Goal: Task Accomplishment & Management: Complete application form

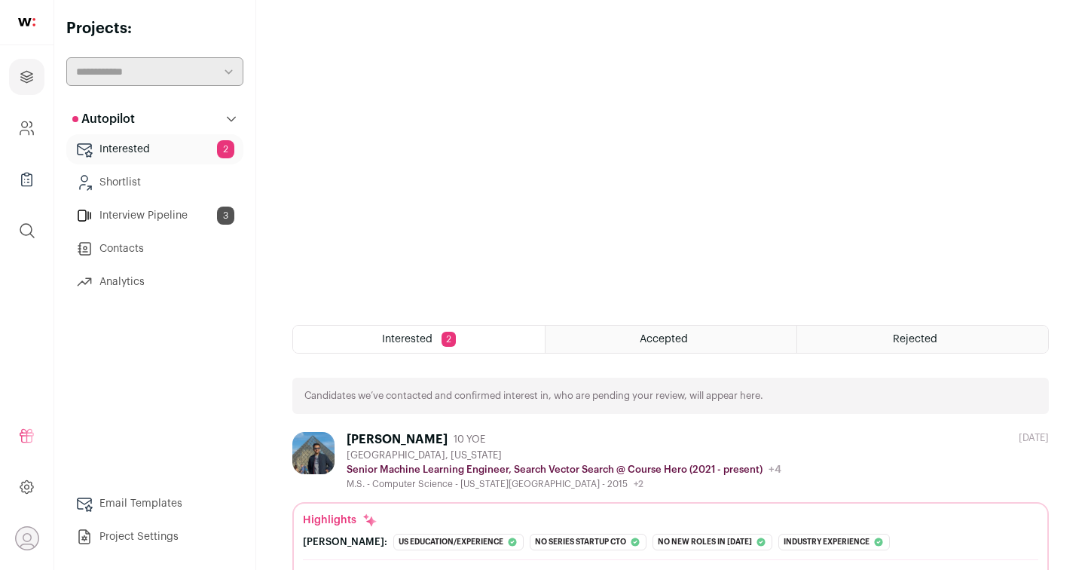
scroll to position [231, 0]
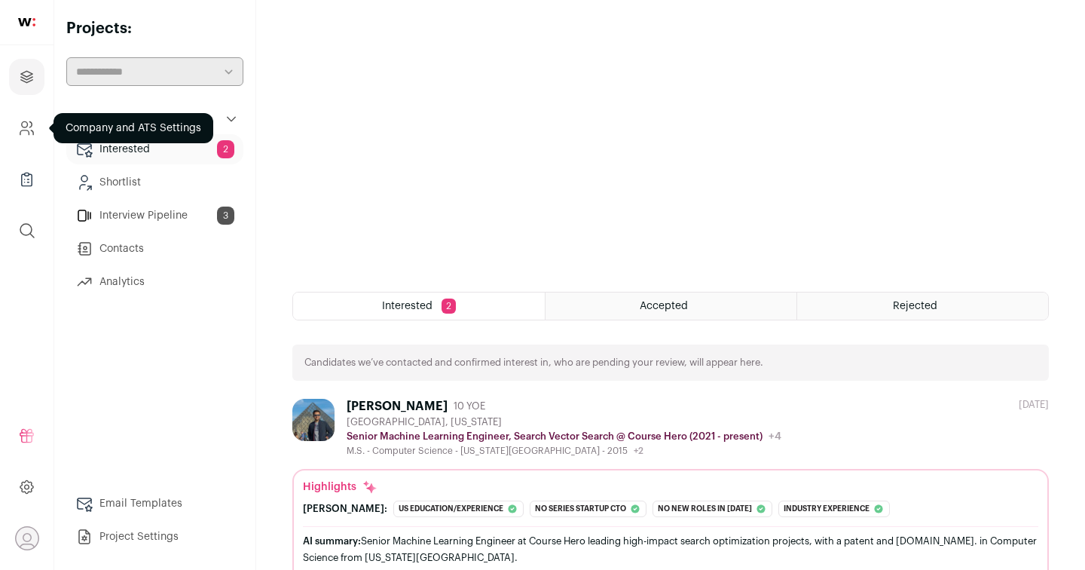
click at [18, 131] on icon "Company and ATS Settings" at bounding box center [26, 128] width 17 height 18
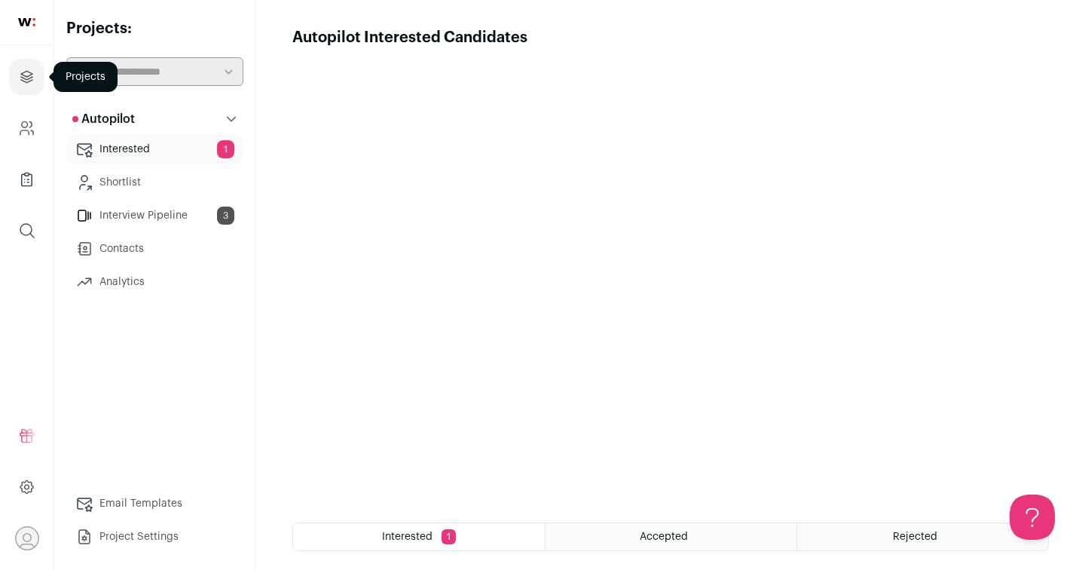
click at [32, 70] on icon "Projects" at bounding box center [26, 77] width 17 height 18
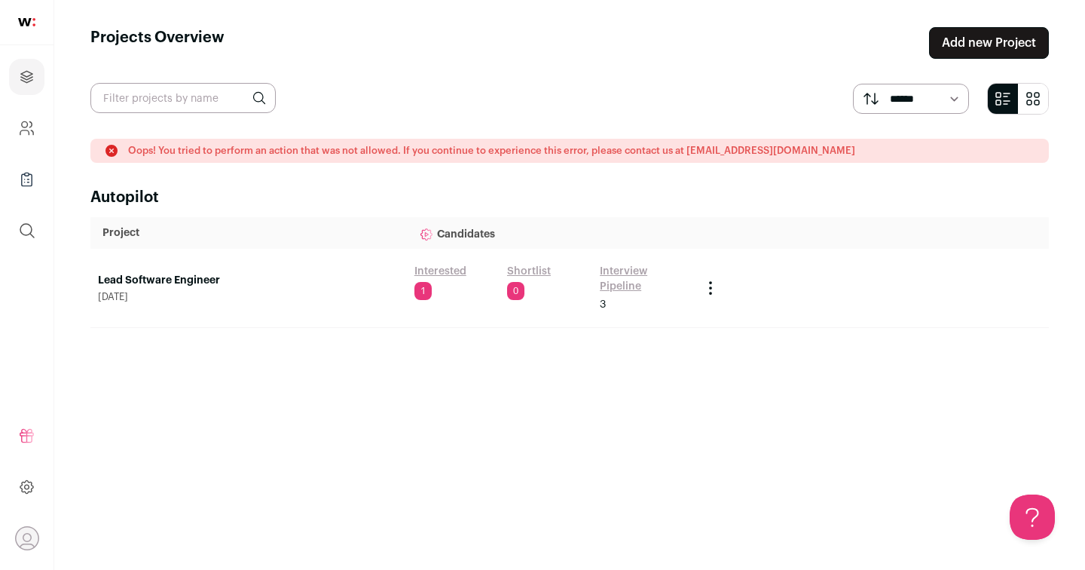
click at [964, 38] on link "Add new Project" at bounding box center [989, 43] width 120 height 32
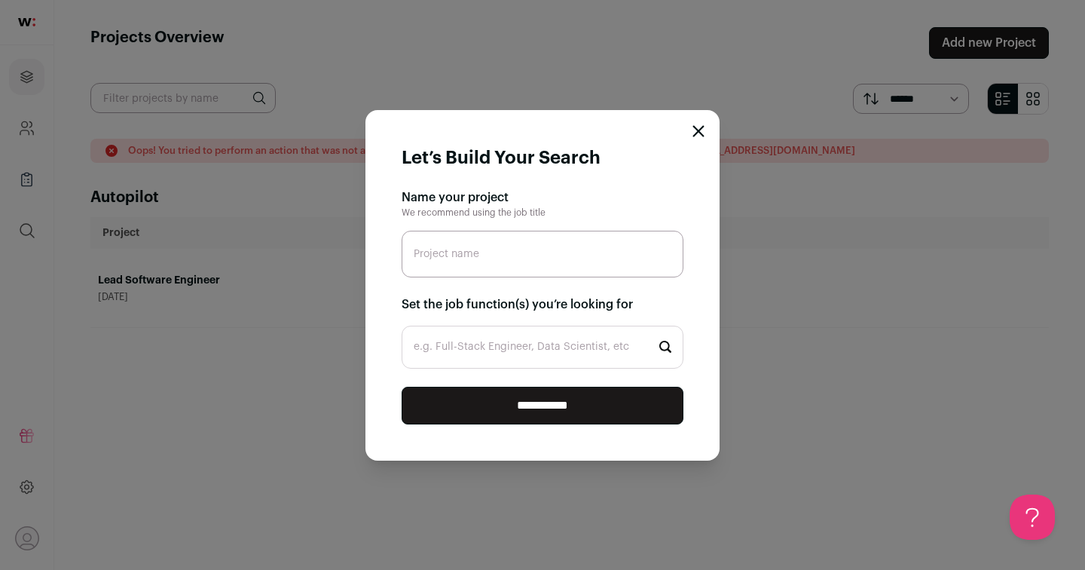
click at [577, 352] on input "e.g. Full-Stack Engineer, Data Scientist, etc" at bounding box center [543, 346] width 282 height 43
click at [582, 252] on input "Project name" at bounding box center [543, 254] width 282 height 47
click at [698, 126] on icon "Close modal" at bounding box center [698, 131] width 12 height 12
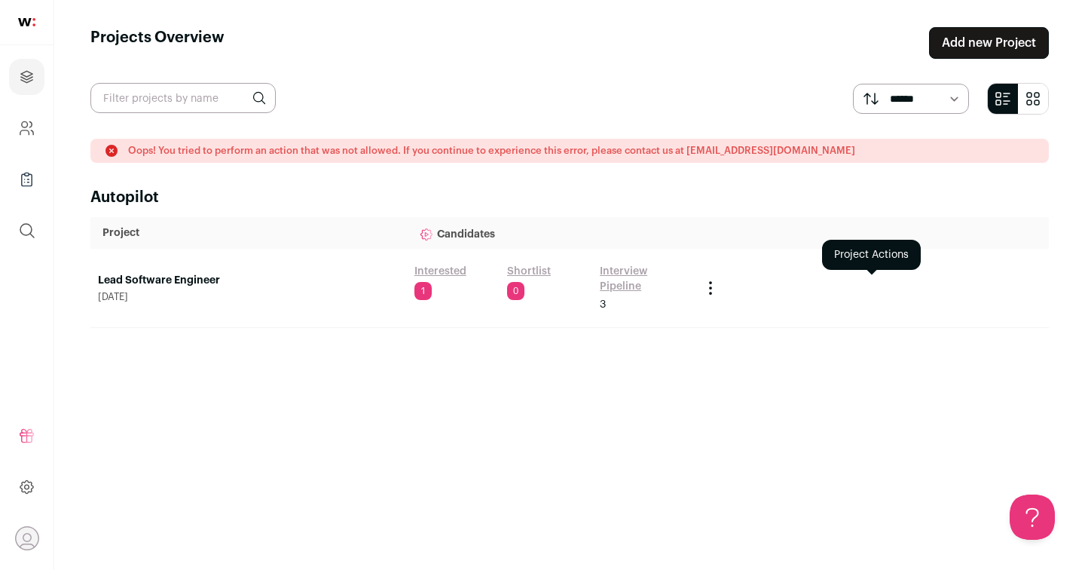
click at [706, 287] on icon "Project Actions" at bounding box center [710, 288] width 18 height 18
click at [151, 277] on link "Lead Software Engineer" at bounding box center [248, 280] width 301 height 15
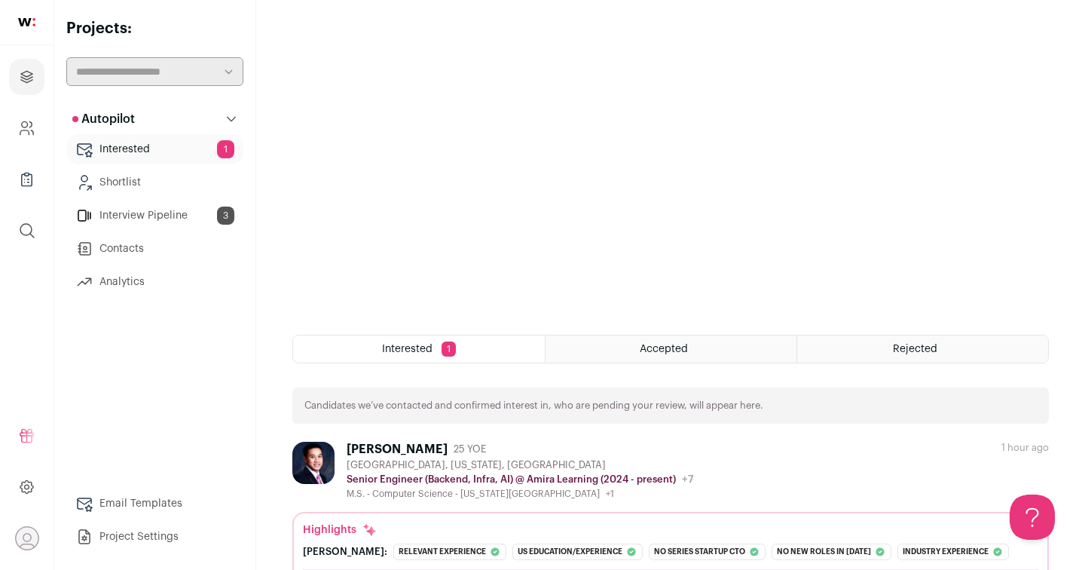
scroll to position [261, 0]
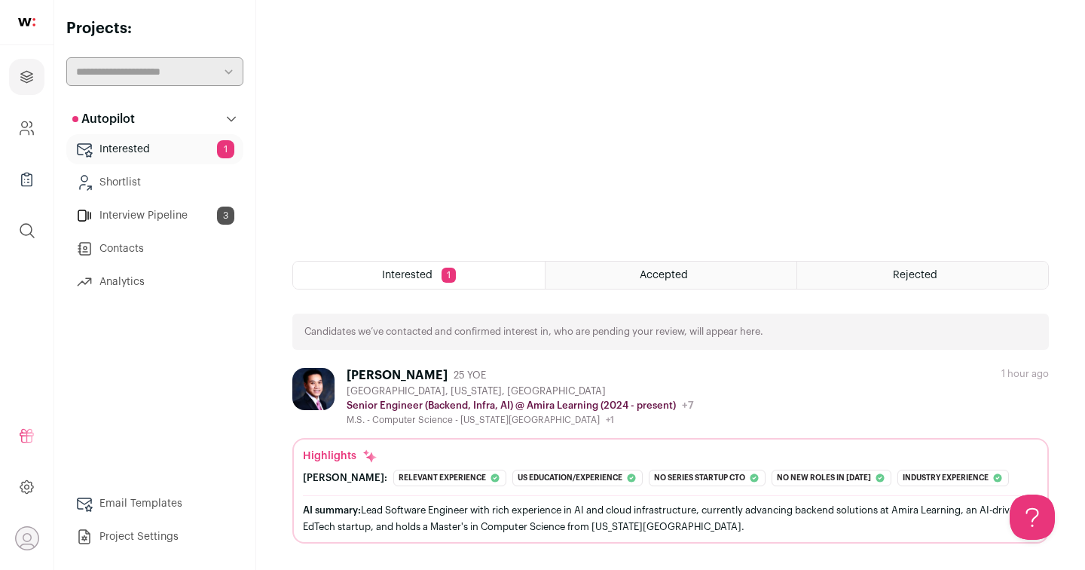
click at [185, 540] on link "Project Settings" at bounding box center [154, 536] width 177 height 30
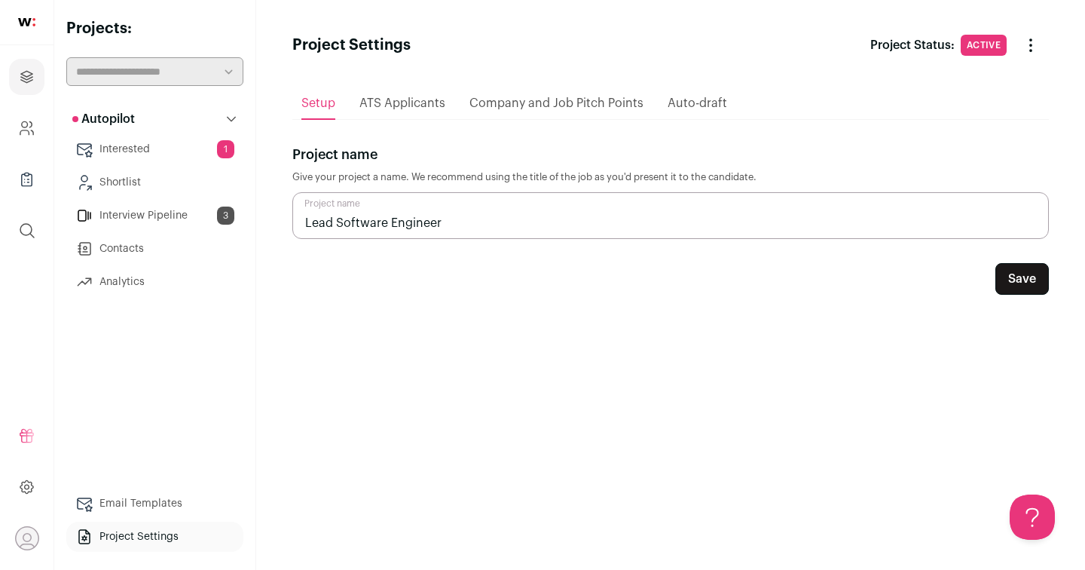
click at [396, 110] on div "ATS Applicants" at bounding box center [402, 103] width 86 height 30
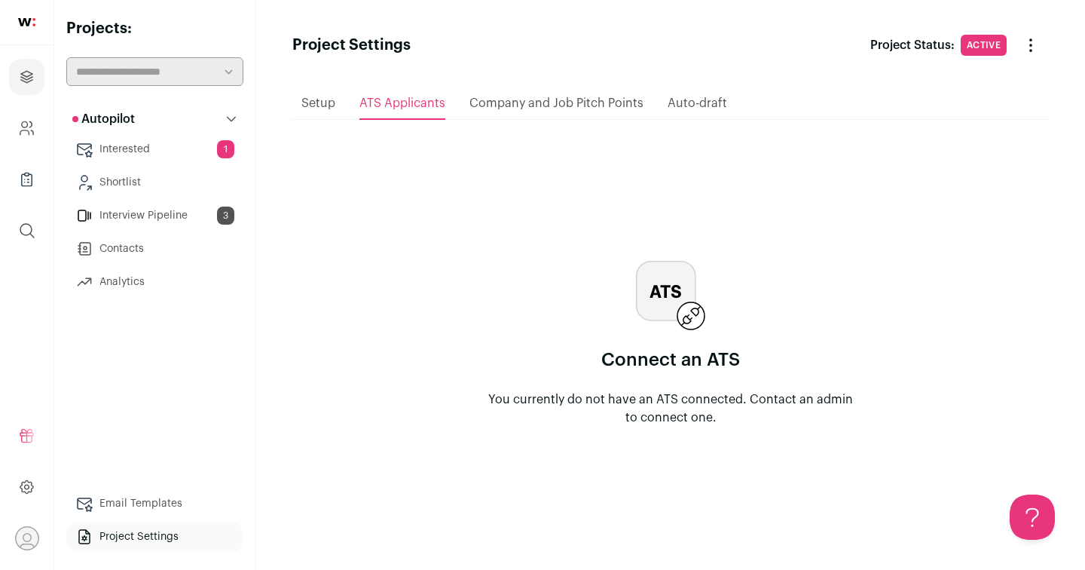
click at [519, 98] on span "Company and Job Pitch Points" at bounding box center [556, 103] width 174 height 12
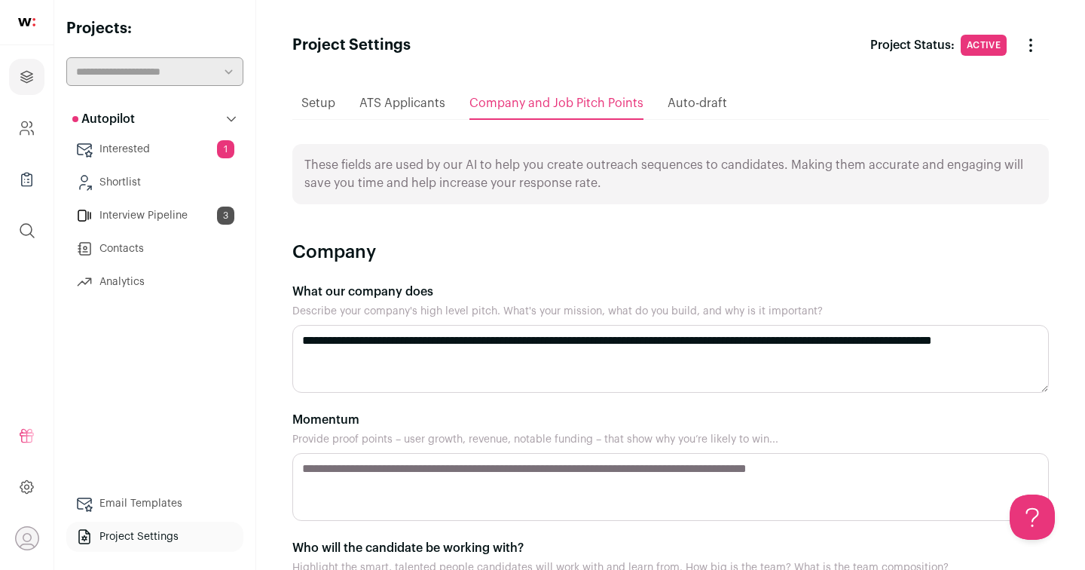
click at [322, 112] on div "Setup" at bounding box center [318, 103] width 34 height 30
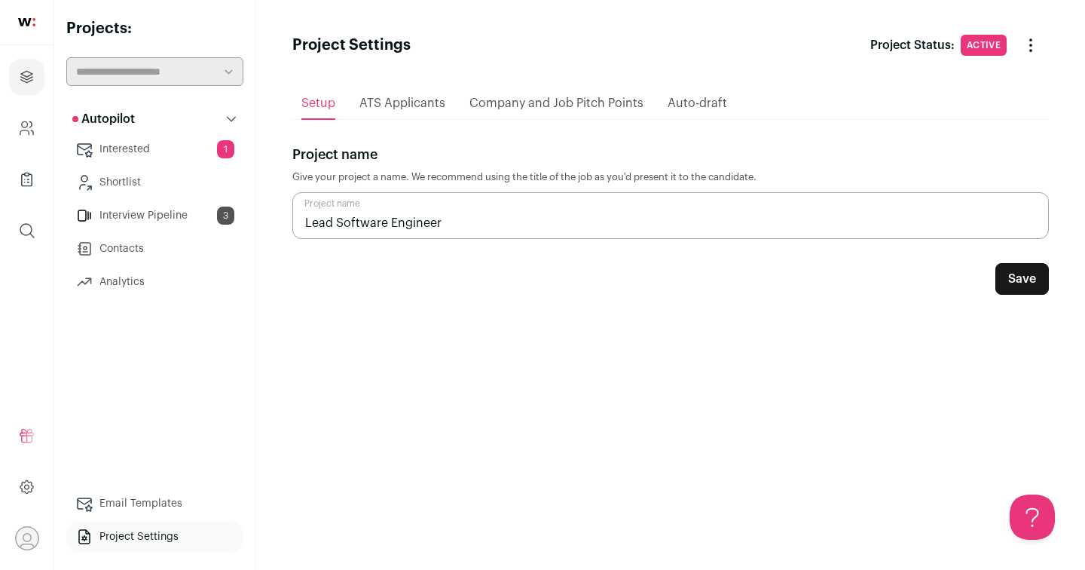
click at [573, 108] on span "Company and Job Pitch Points" at bounding box center [556, 103] width 174 height 12
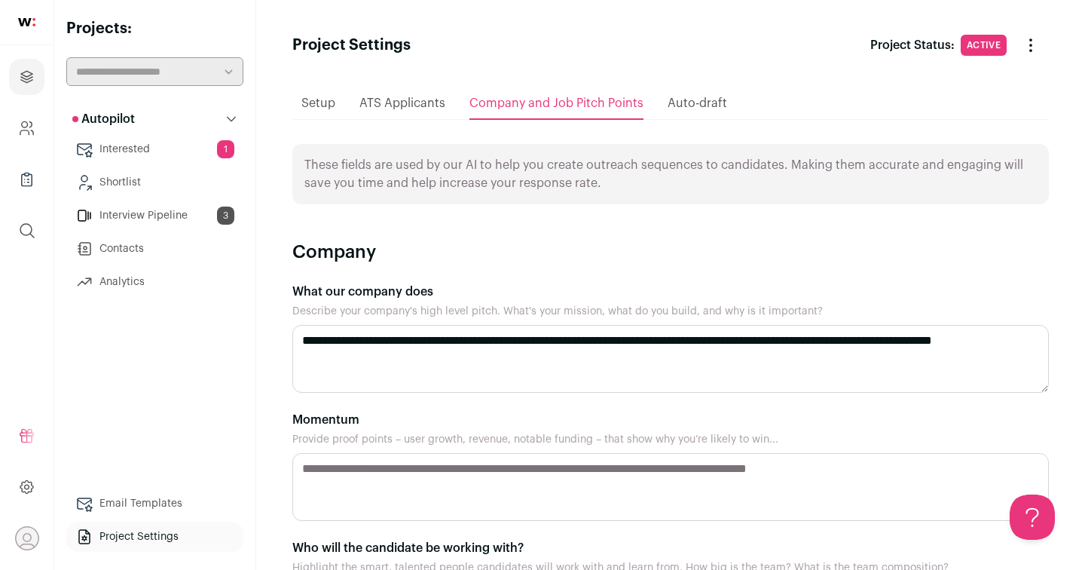
click at [319, 101] on span "Setup" at bounding box center [318, 103] width 34 height 12
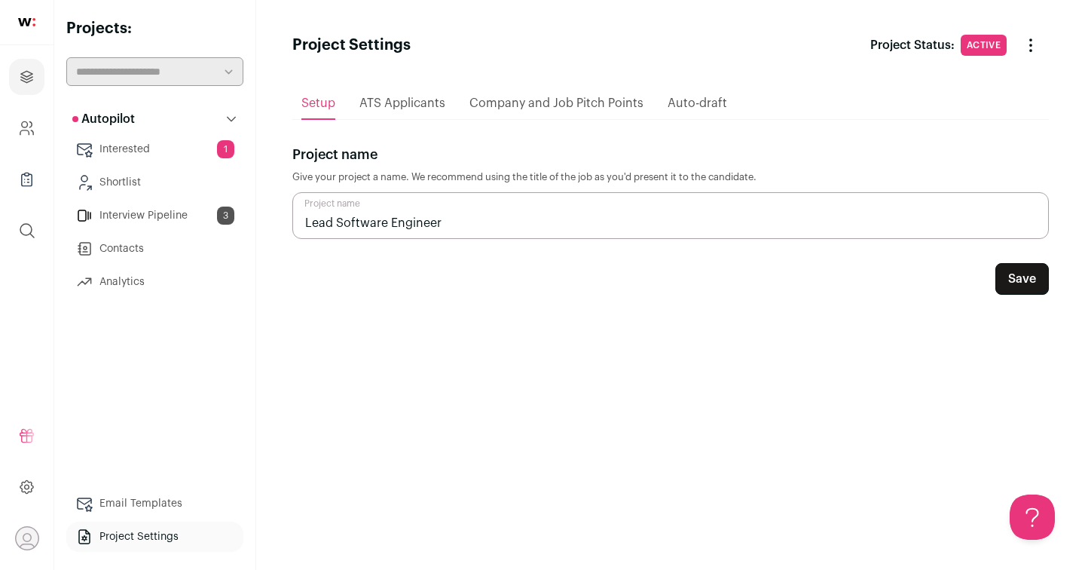
click at [380, 108] on span "ATS Applicants" at bounding box center [402, 103] width 86 height 12
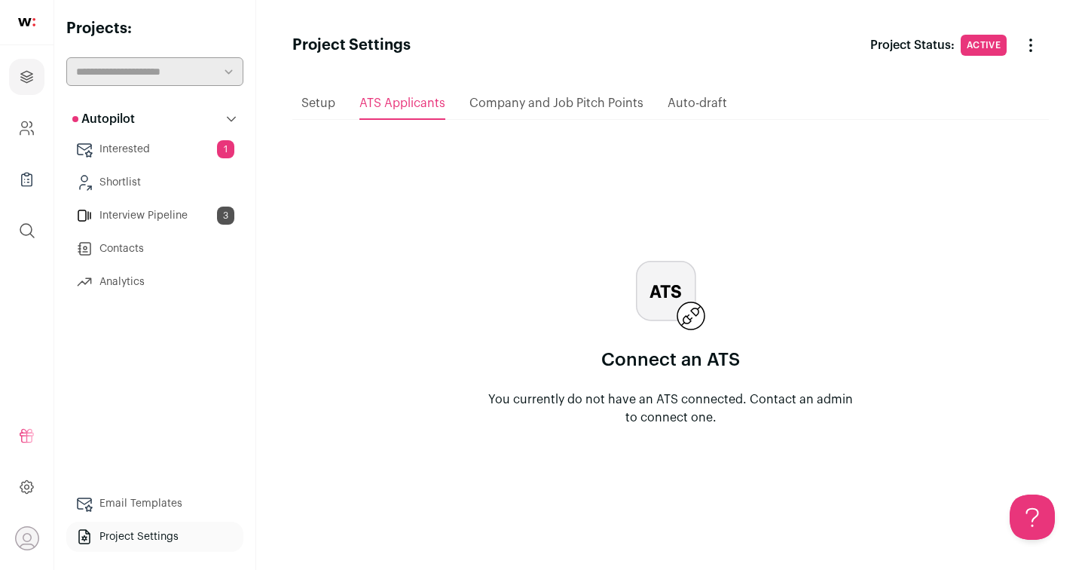
click at [558, 113] on div "Company and Job Pitch Points" at bounding box center [556, 103] width 174 height 30
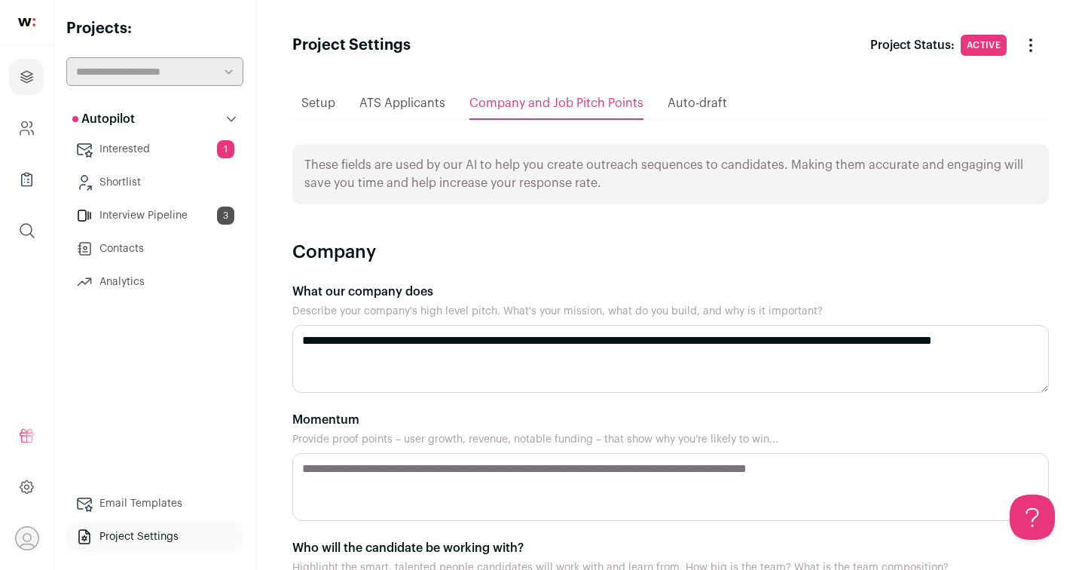
click at [701, 103] on span "Auto-draft" at bounding box center [698, 103] width 60 height 12
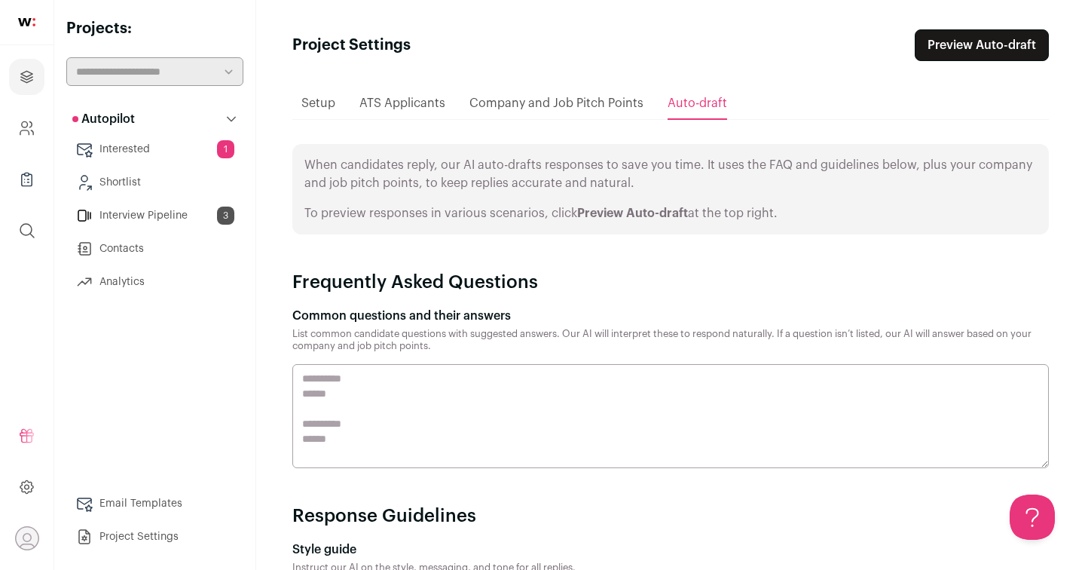
click at [341, 108] on ul "Setup ATS Applicants Company and Job Pitch Points Auto-draft" at bounding box center [670, 103] width 756 height 32
click at [322, 104] on span "Setup" at bounding box center [318, 103] width 34 height 12
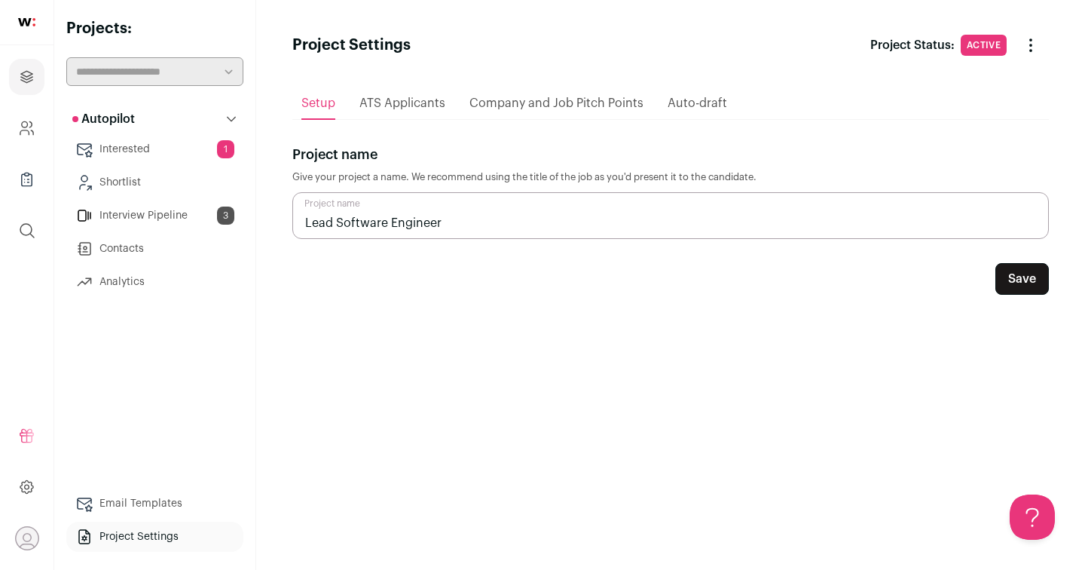
click at [525, 104] on span "Company and Job Pitch Points" at bounding box center [556, 103] width 174 height 12
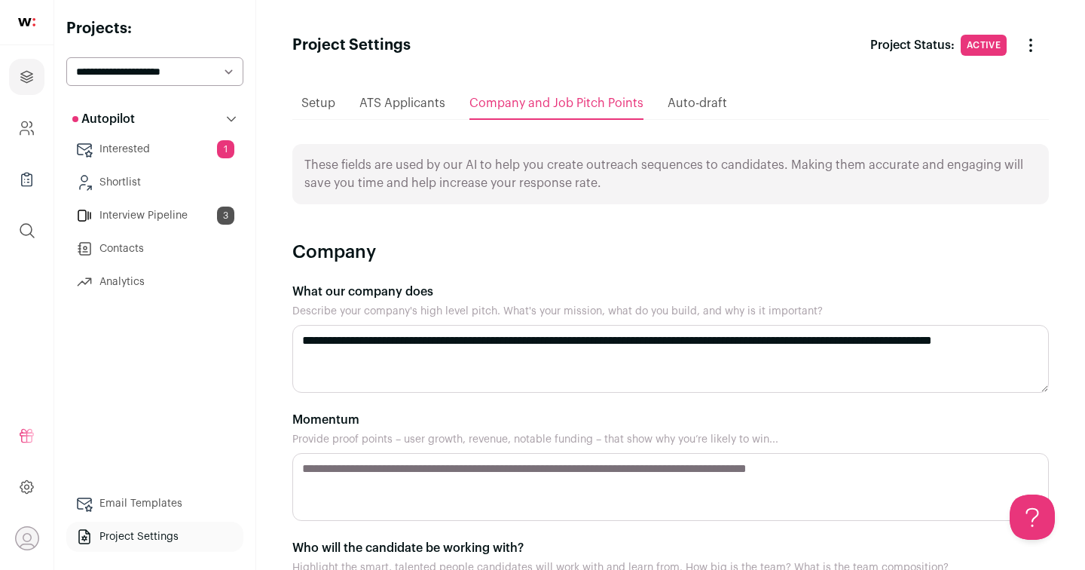
click at [319, 115] on div "Setup" at bounding box center [318, 103] width 34 height 30
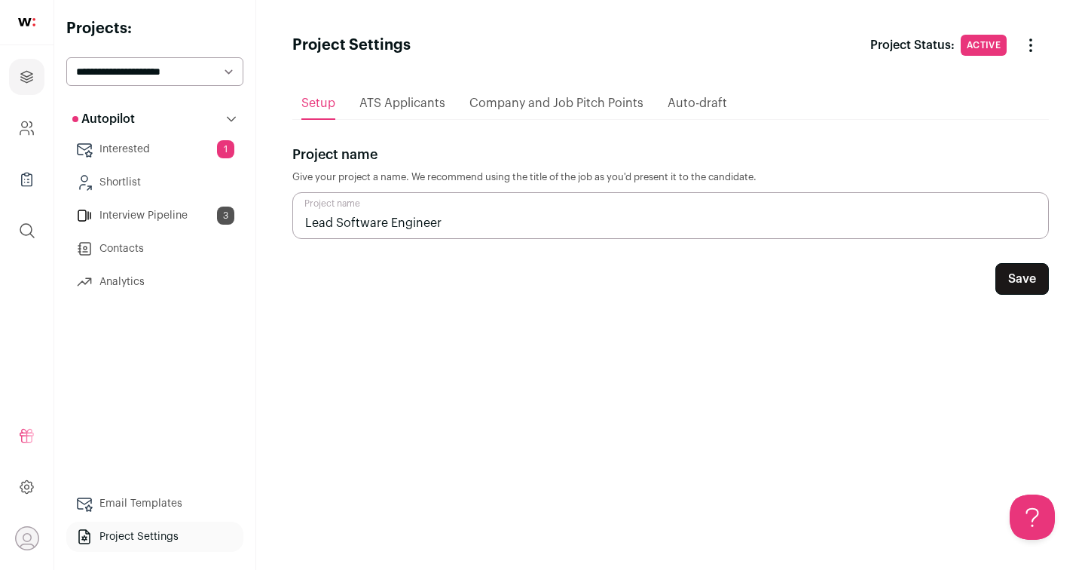
click at [368, 108] on span "ATS Applicants" at bounding box center [402, 103] width 86 height 12
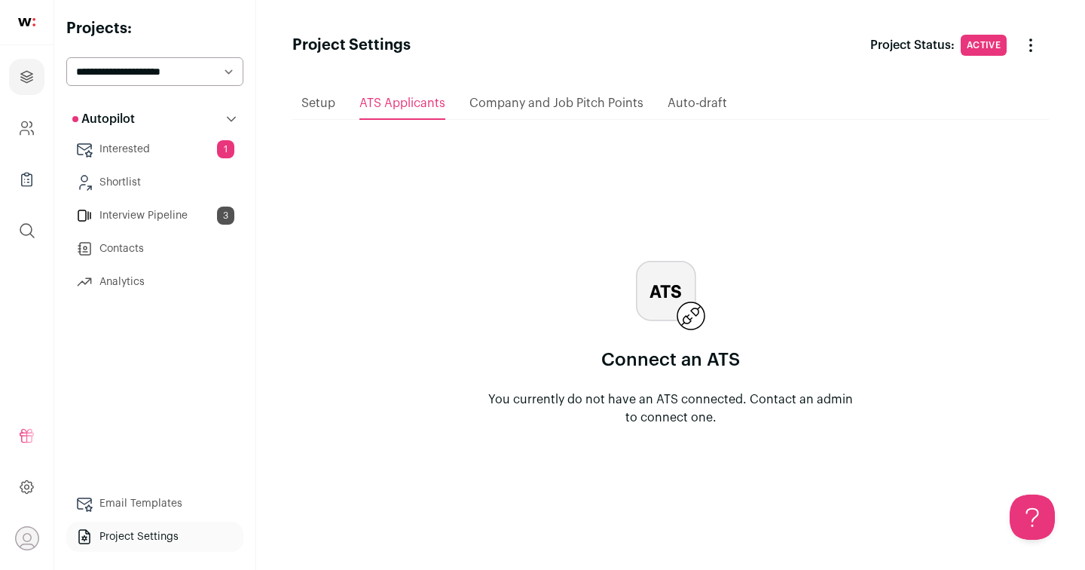
click at [472, 97] on span "Company and Job Pitch Points" at bounding box center [556, 103] width 174 height 12
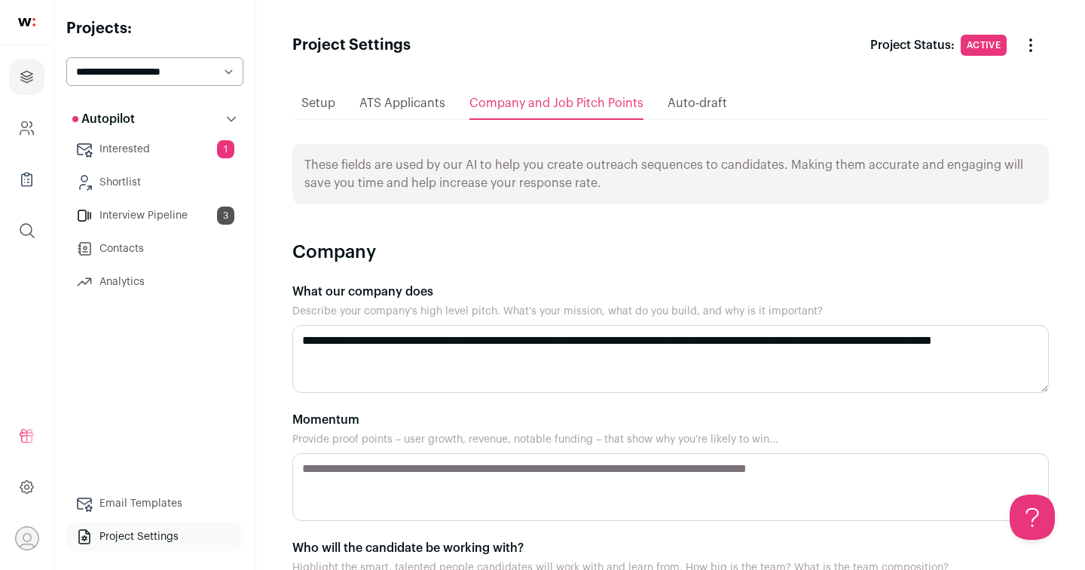
click at [121, 148] on link "Interested 1" at bounding box center [154, 149] width 177 height 30
click at [415, 100] on span "ATS Applicants" at bounding box center [402, 103] width 86 height 12
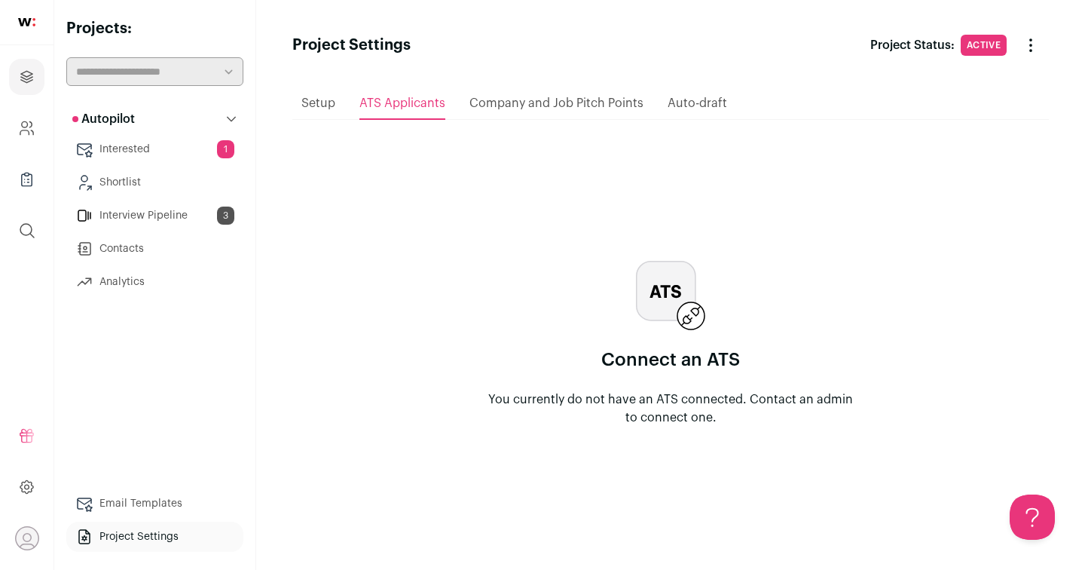
click at [327, 100] on span "Setup" at bounding box center [318, 103] width 34 height 12
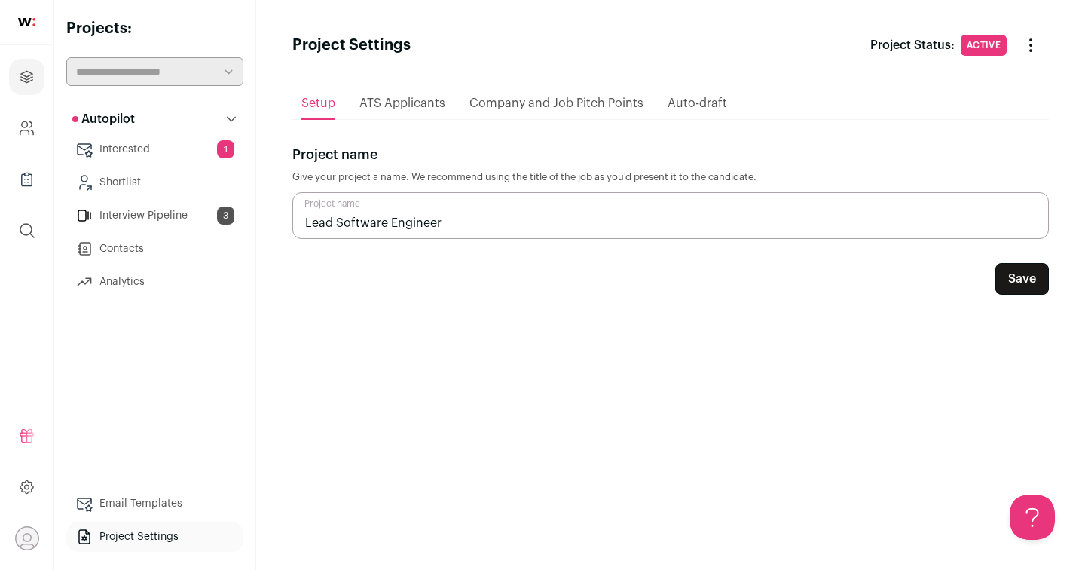
click at [375, 102] on span "ATS Applicants" at bounding box center [402, 103] width 86 height 12
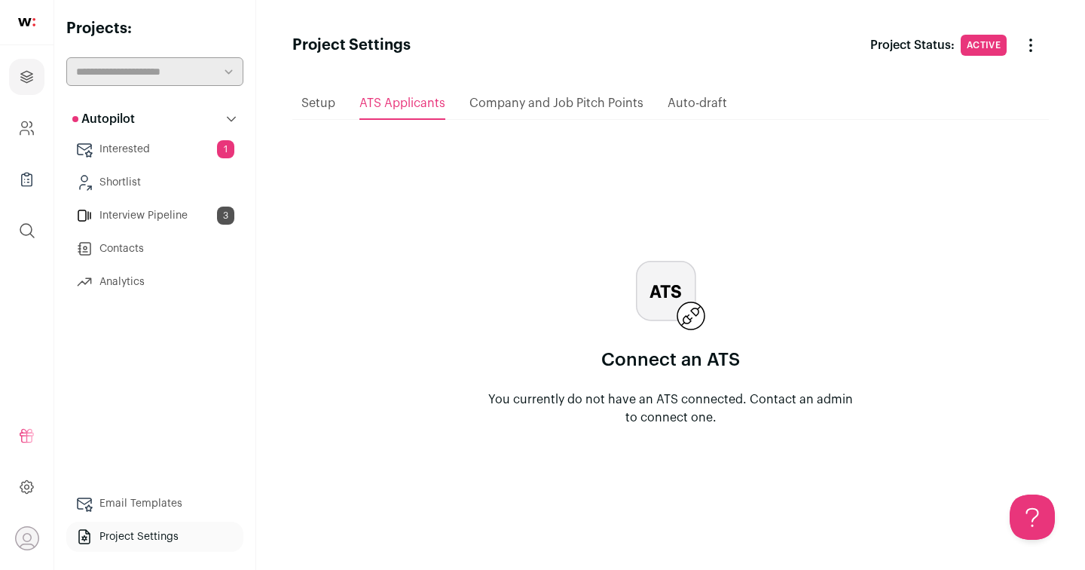
click at [582, 107] on span "Company and Job Pitch Points" at bounding box center [556, 103] width 174 height 12
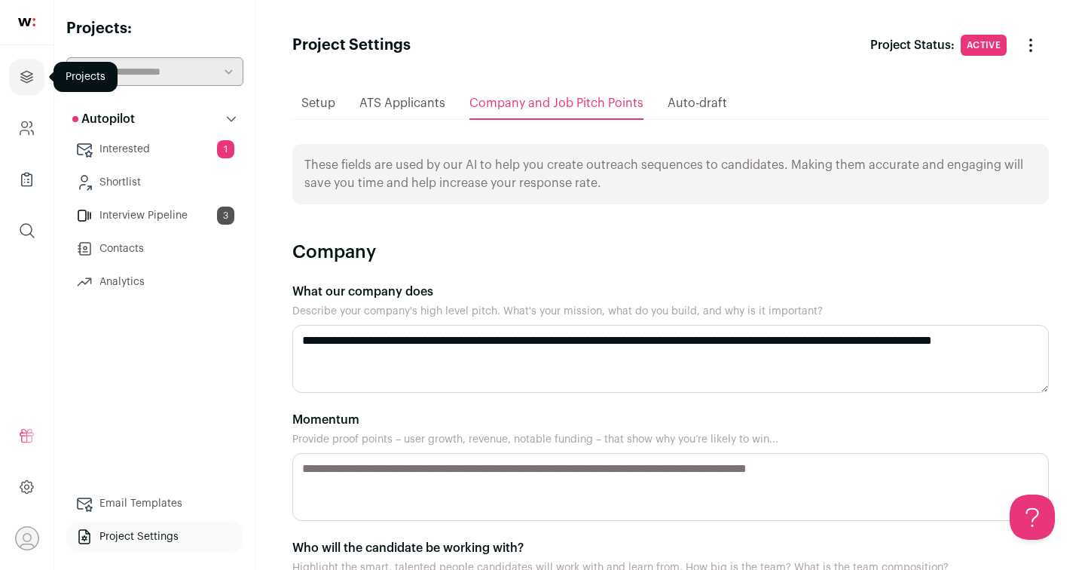
click at [27, 62] on link "Projects" at bounding box center [26, 77] width 35 height 36
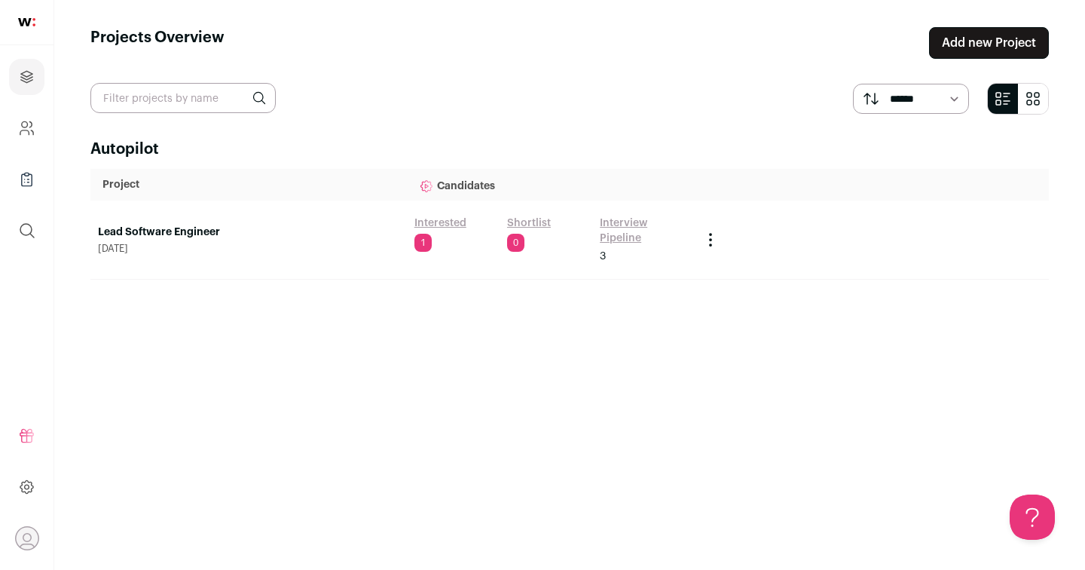
click at [1004, 44] on link "Add new Project" at bounding box center [989, 43] width 120 height 32
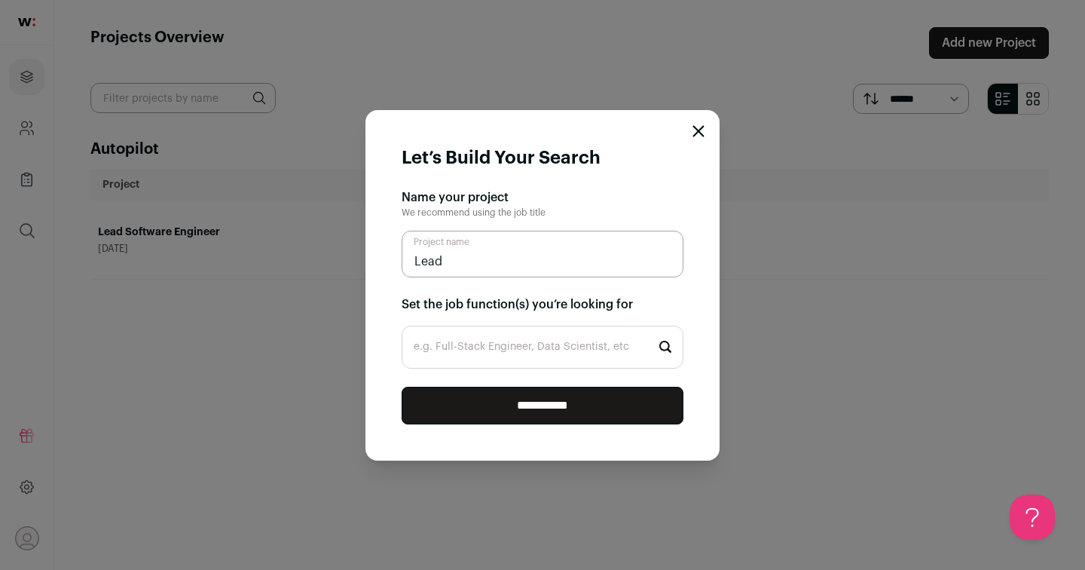
click at [586, 343] on input "e.g. Full-Stack Engineer, Data Scientist, etc" at bounding box center [543, 346] width 282 height 43
click at [578, 266] on input "Lead" at bounding box center [543, 254] width 282 height 47
type input "Lead Software Engineer - [PERSON_NAME] Version"
click at [549, 399] on input "**********" at bounding box center [543, 406] width 282 height 38
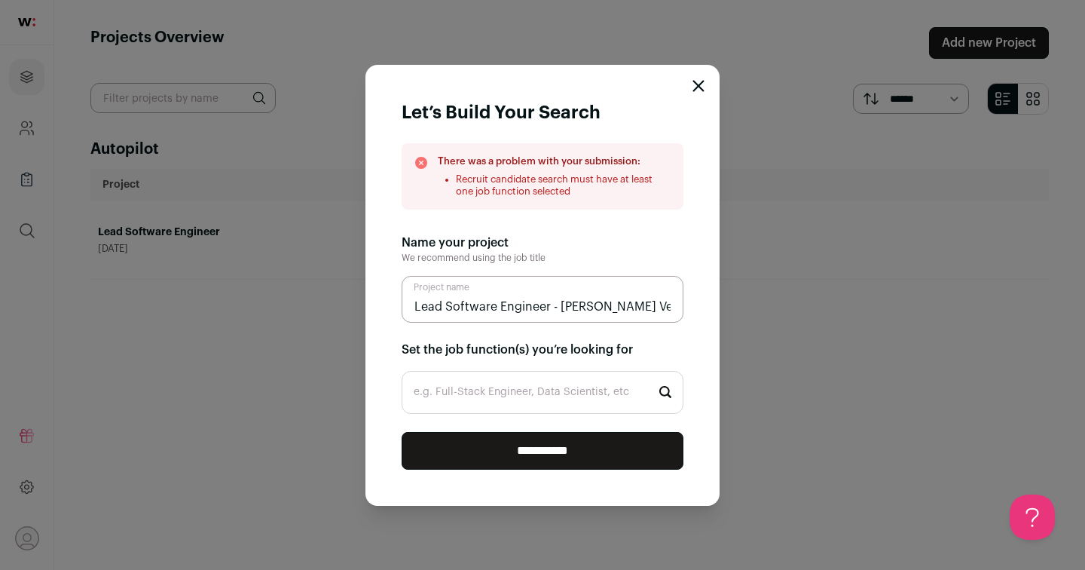
click at [487, 387] on input "e.g. Full-Stack Engineer, Data Scientist, etc" at bounding box center [543, 392] width 282 height 43
paste input "AI Software Engineer"
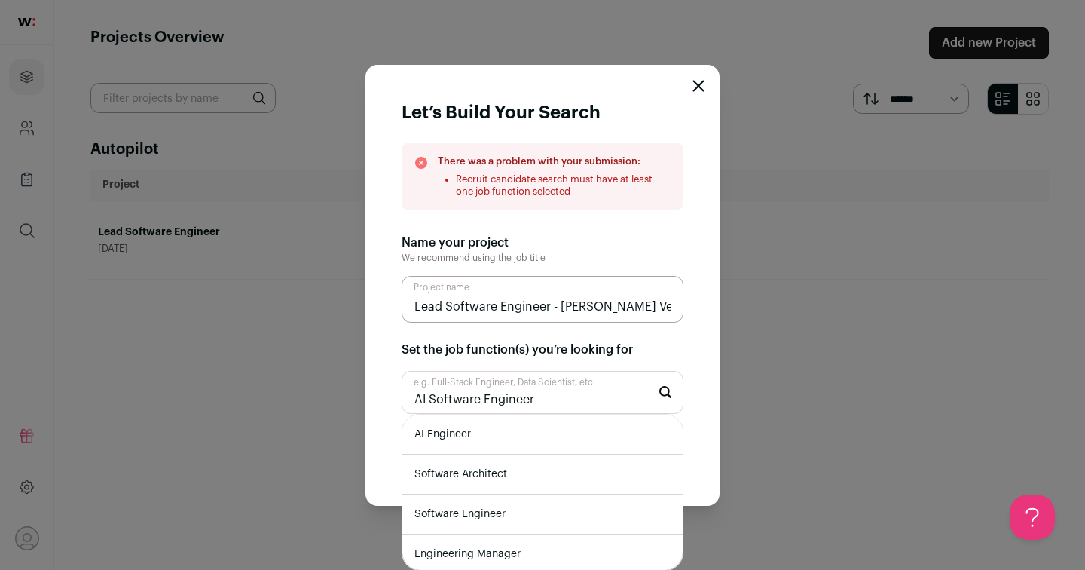
type input "AI Software Engineer"
click at [517, 439] on li "AI Engineer" at bounding box center [542, 434] width 280 height 40
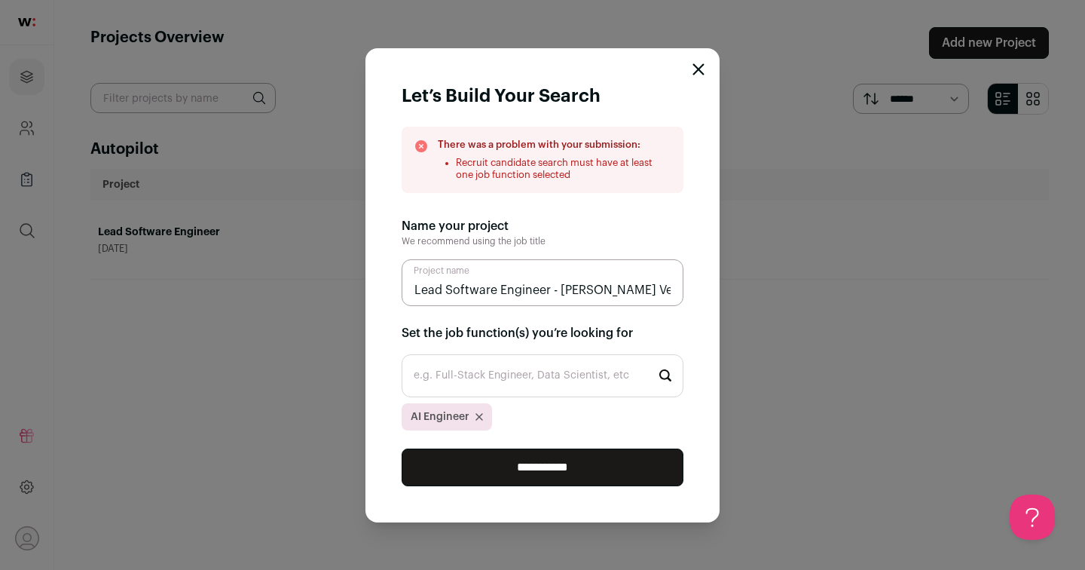
paste input "Lead Machine Learning Engineer"
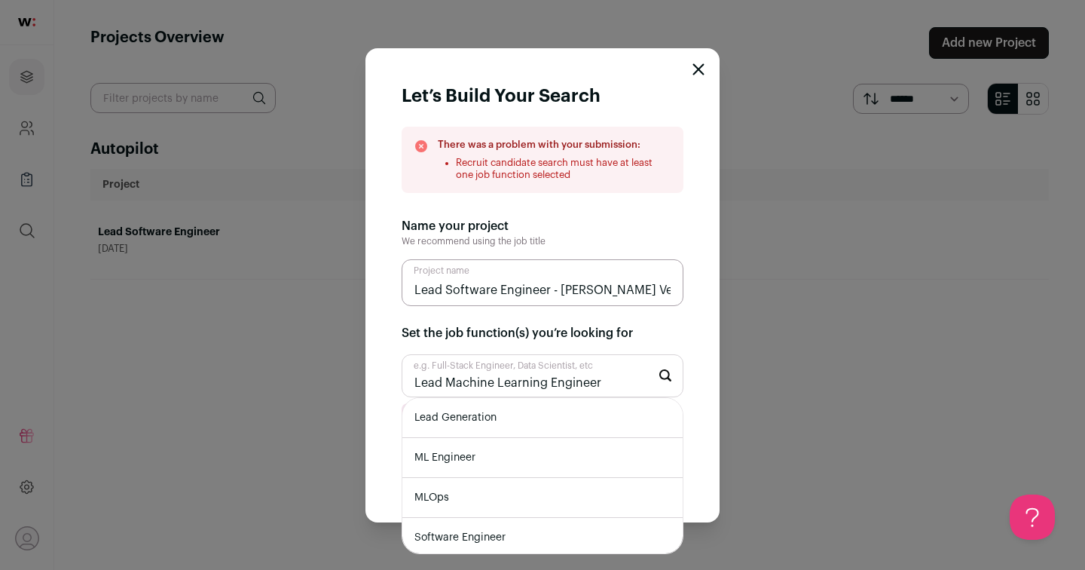
drag, startPoint x: 604, startPoint y: 381, endPoint x: 391, endPoint y: 369, distance: 213.6
click at [391, 370] on form "Let’s Build Your Search There was a problem with your submission: Recruit candi…" at bounding box center [542, 285] width 354 height 474
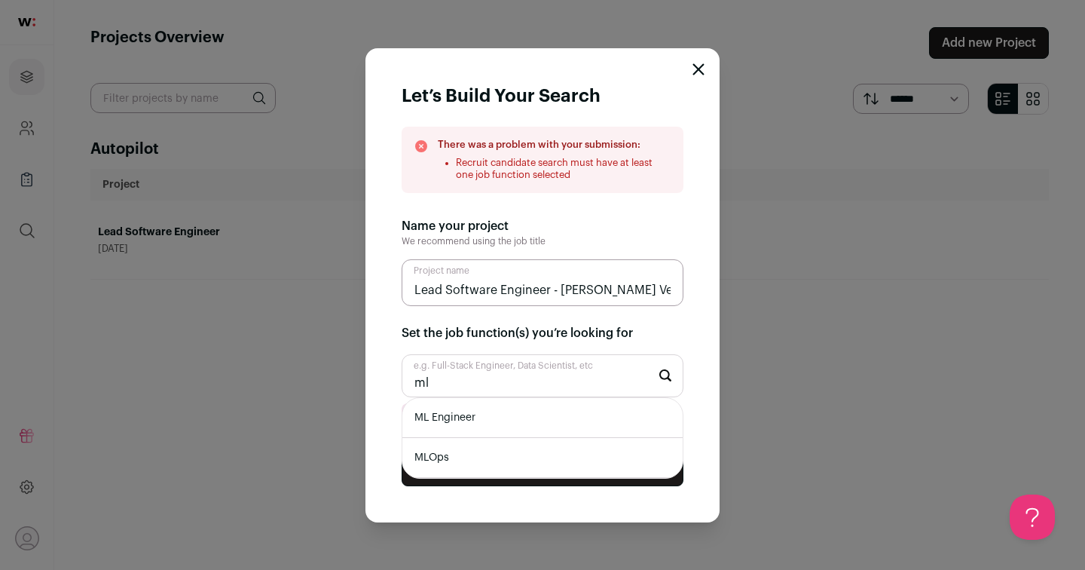
type input "ml"
click at [429, 412] on li "ML Engineer" at bounding box center [542, 418] width 280 height 40
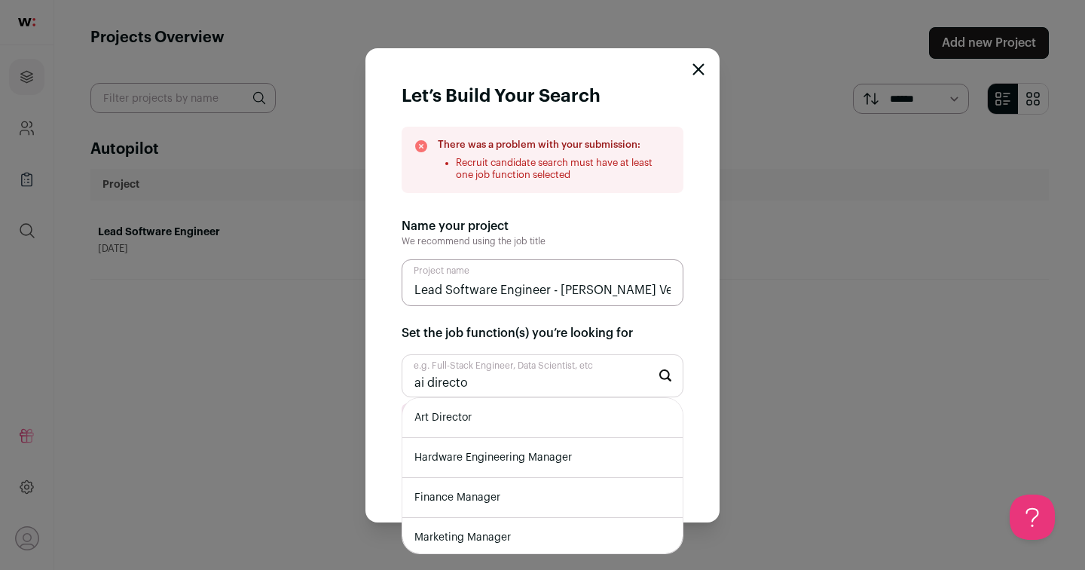
type input "ai director"
drag, startPoint x: 584, startPoint y: 391, endPoint x: 345, endPoint y: 381, distance: 239.1
click at [345, 381] on div "Let’s Build Your Search There was a problem with your submission: Recruit candi…" at bounding box center [542, 285] width 1085 height 570
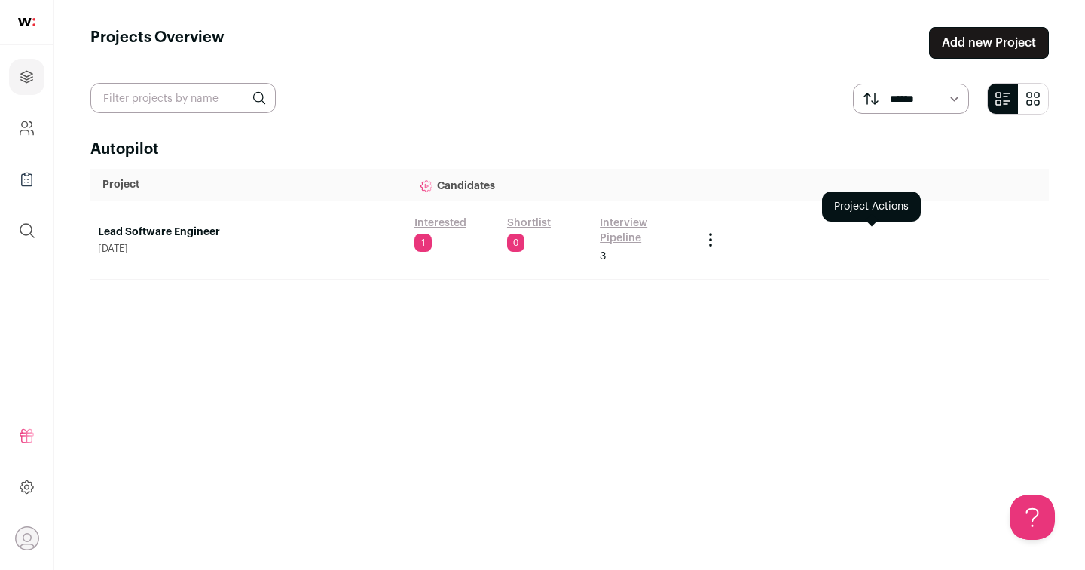
click at [709, 239] on icon "Project Actions" at bounding box center [710, 240] width 18 height 18
click at [976, 329] on div "Autopilot Project Candidates Lead Software Engineer [DATE] Interested 1 Shortli…" at bounding box center [569, 341] width 958 height 404
click at [711, 246] on icon "Project Actions" at bounding box center [711, 245] width 2 height 2
click at [982, 46] on link "Add new Project" at bounding box center [989, 43] width 120 height 32
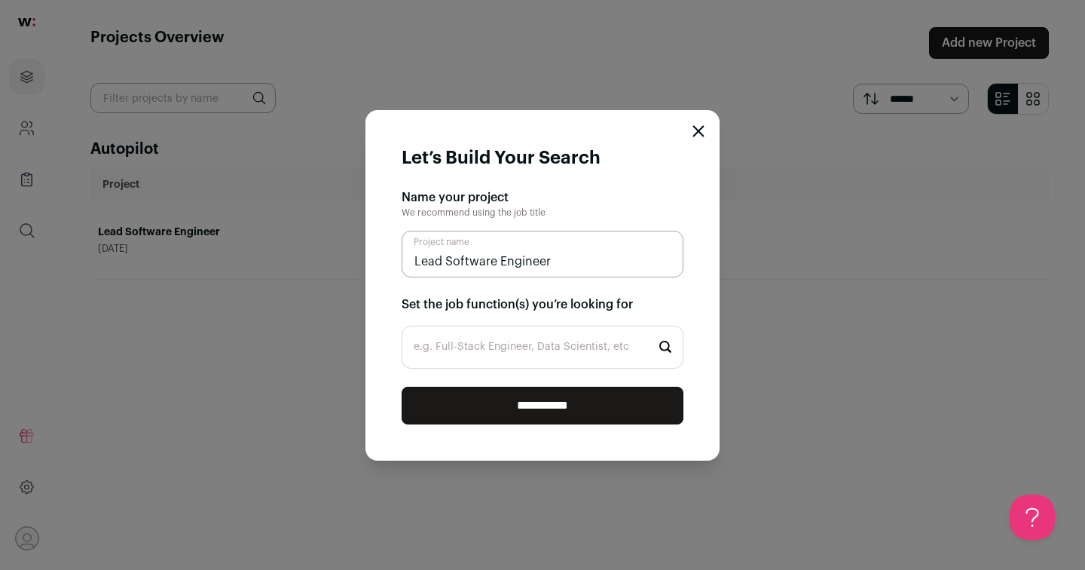
click at [495, 359] on input "e.g. Full-Stack Engineer, Data Scientist, etc" at bounding box center [543, 346] width 282 height 43
click at [625, 265] on input "Lead Software Engineer" at bounding box center [543, 254] width 282 height 47
type input "Lead Software Engineer - [PERSON_NAME] Version"
click at [590, 347] on input "e.g. Full-Stack Engineer, Data Scientist, etc" at bounding box center [543, 346] width 282 height 43
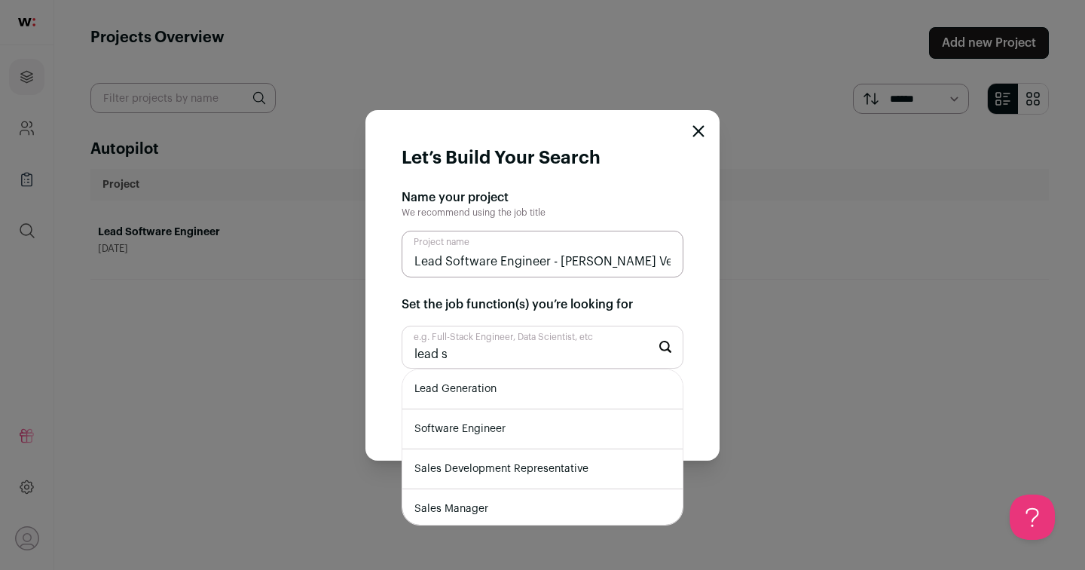
type input "lead s"
click at [610, 436] on li "Software Engineer" at bounding box center [542, 429] width 280 height 40
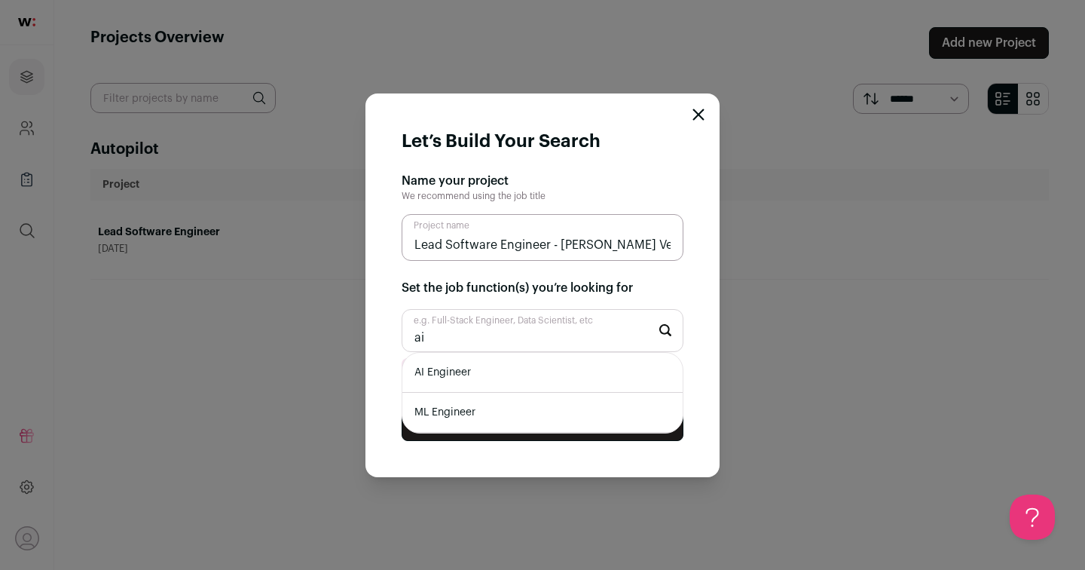
type input "ai"
click at [521, 381] on li "AI Engineer" at bounding box center [542, 373] width 280 height 40
type input "ml"
click at [484, 379] on li "ML Engineer" at bounding box center [542, 373] width 280 height 40
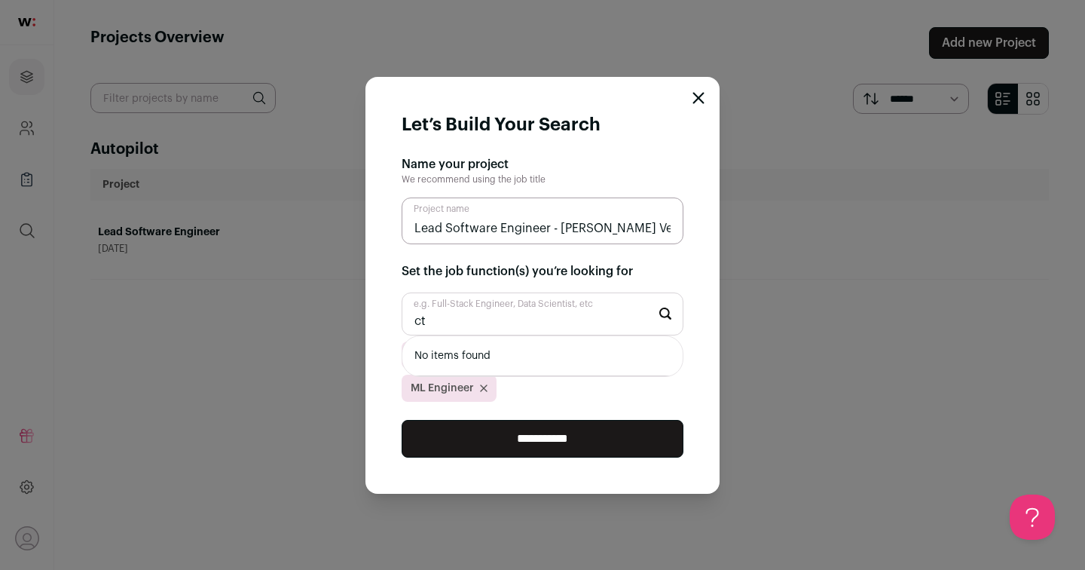
type input "c"
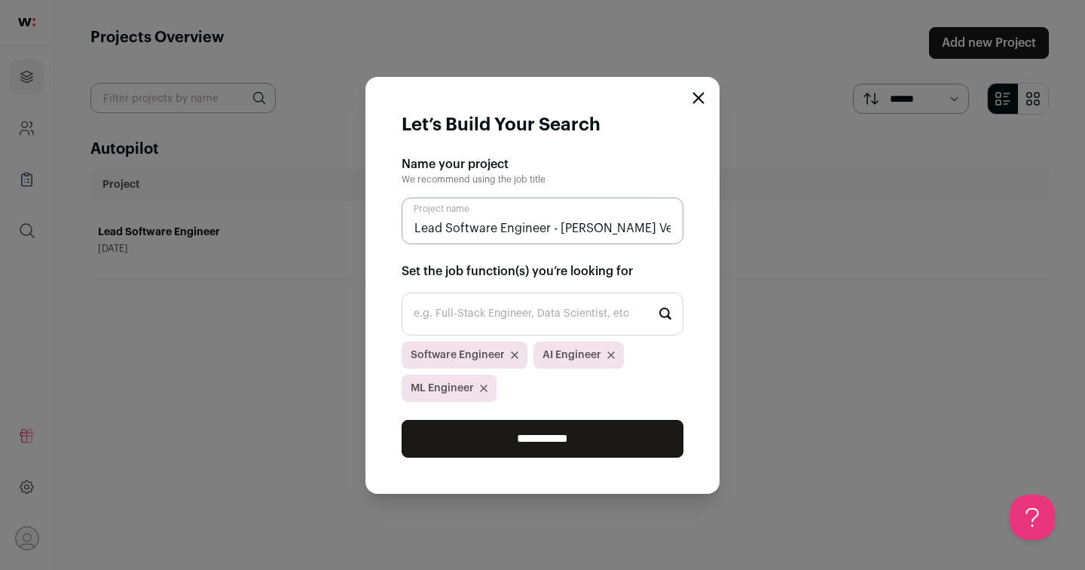
click at [530, 439] on input "**********" at bounding box center [543, 439] width 282 height 38
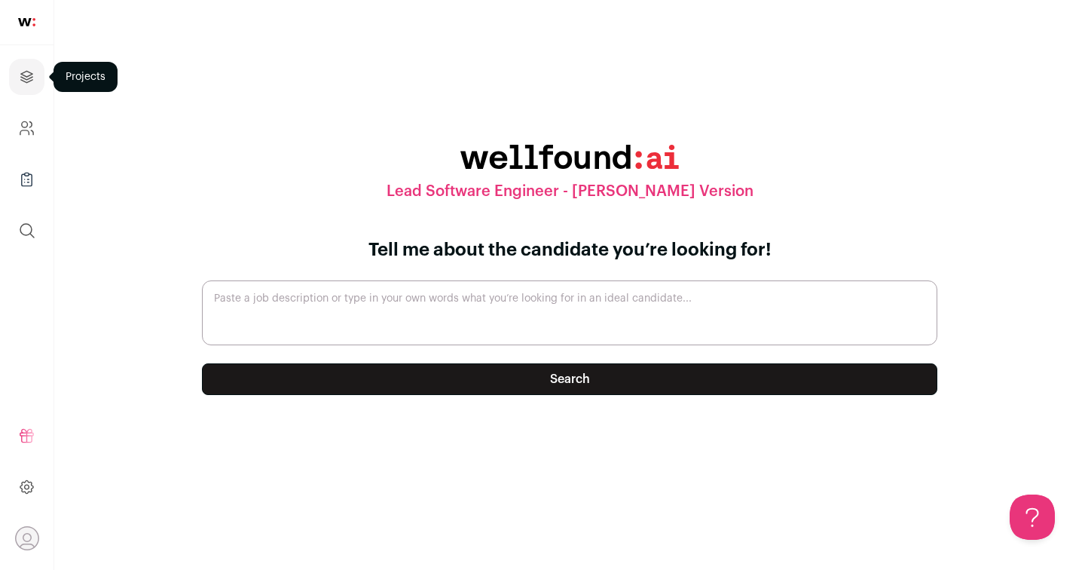
click at [26, 75] on icon "Projects" at bounding box center [26, 76] width 11 height 11
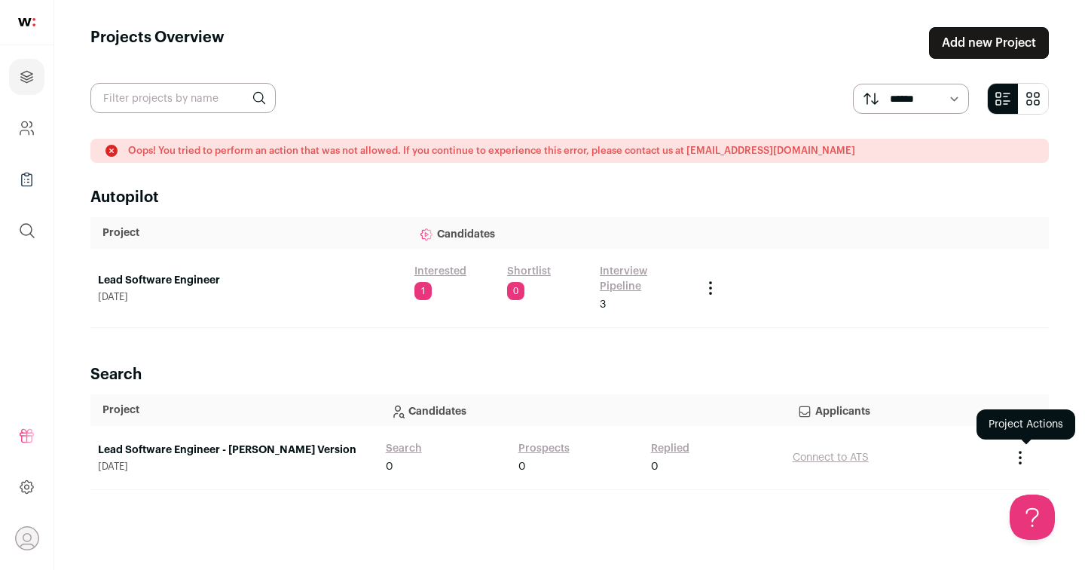
click at [1018, 456] on icon "Project Actions" at bounding box center [1020, 457] width 18 height 18
click at [993, 484] on button "Archive Project" at bounding box center [992, 488] width 72 height 12
